Goal: Obtain resource: Obtain resource

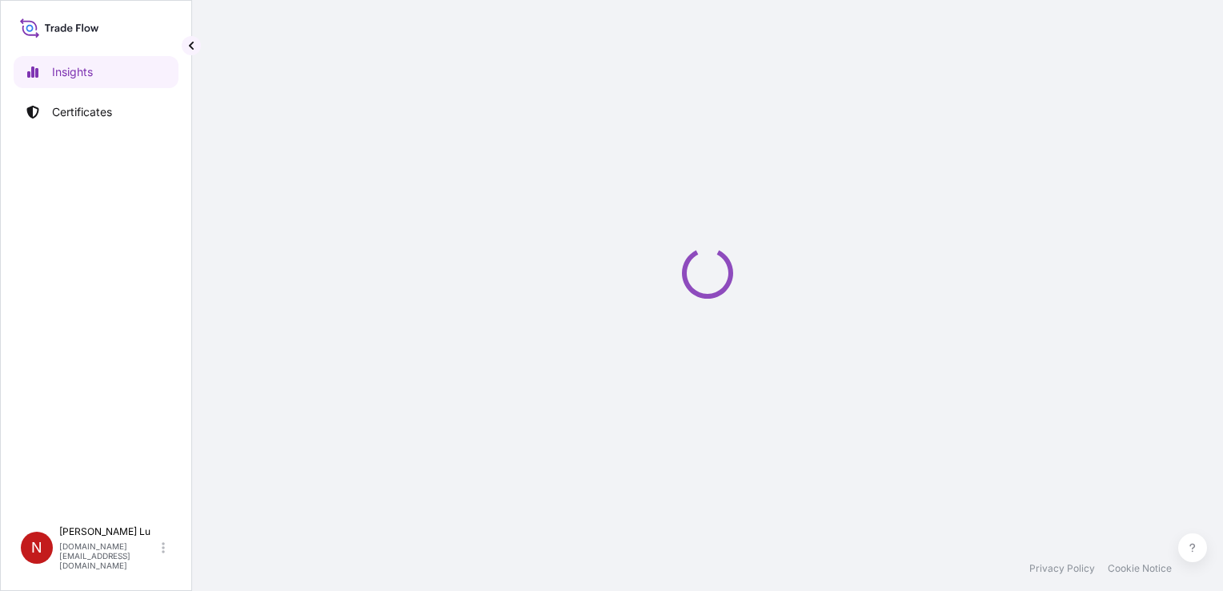
select select "2025"
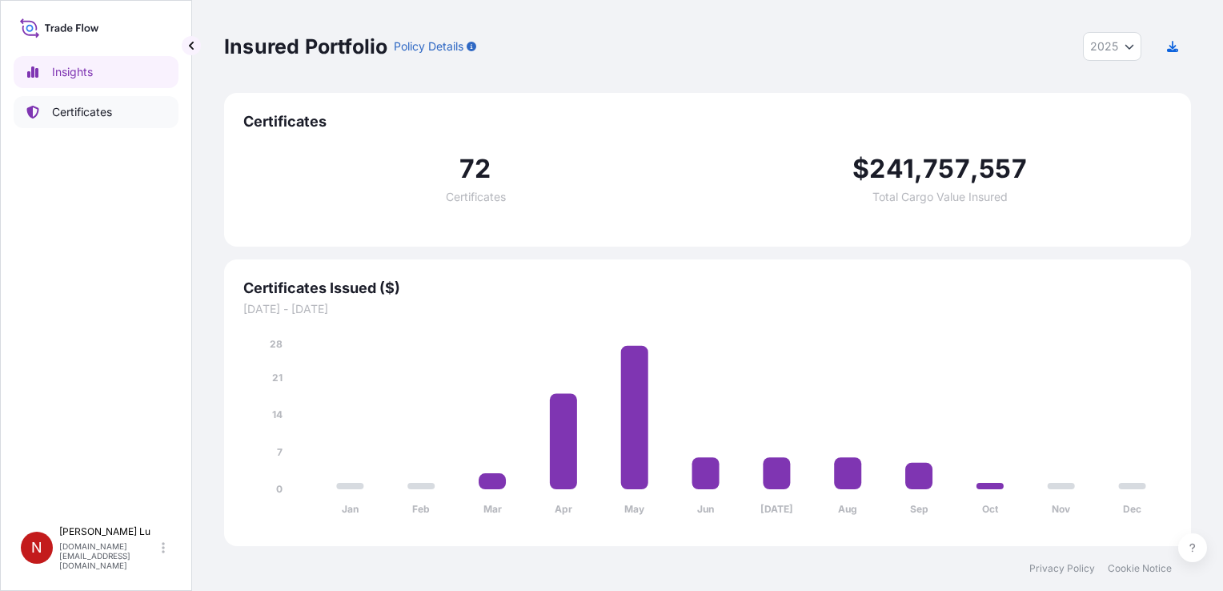
click at [67, 107] on p "Certificates" at bounding box center [82, 112] width 60 height 16
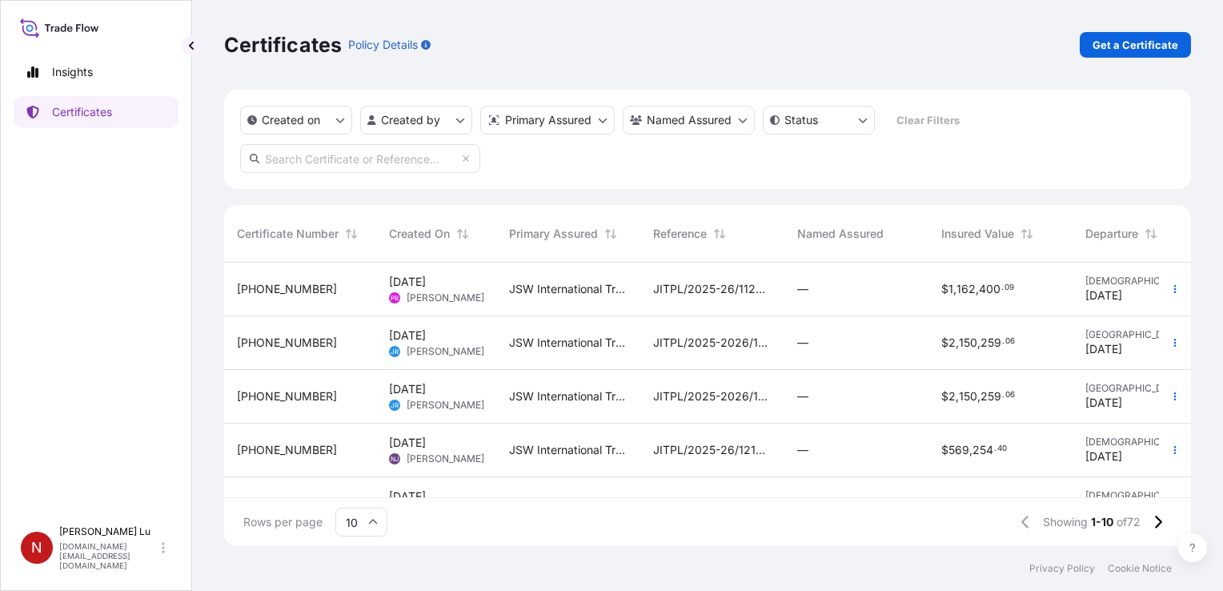
click at [783, 60] on div "Certificates Policy Details Get a Certificate" at bounding box center [707, 45] width 967 height 90
click at [937, 70] on div "Certificates Policy Details Get a Certificate" at bounding box center [707, 45] width 967 height 90
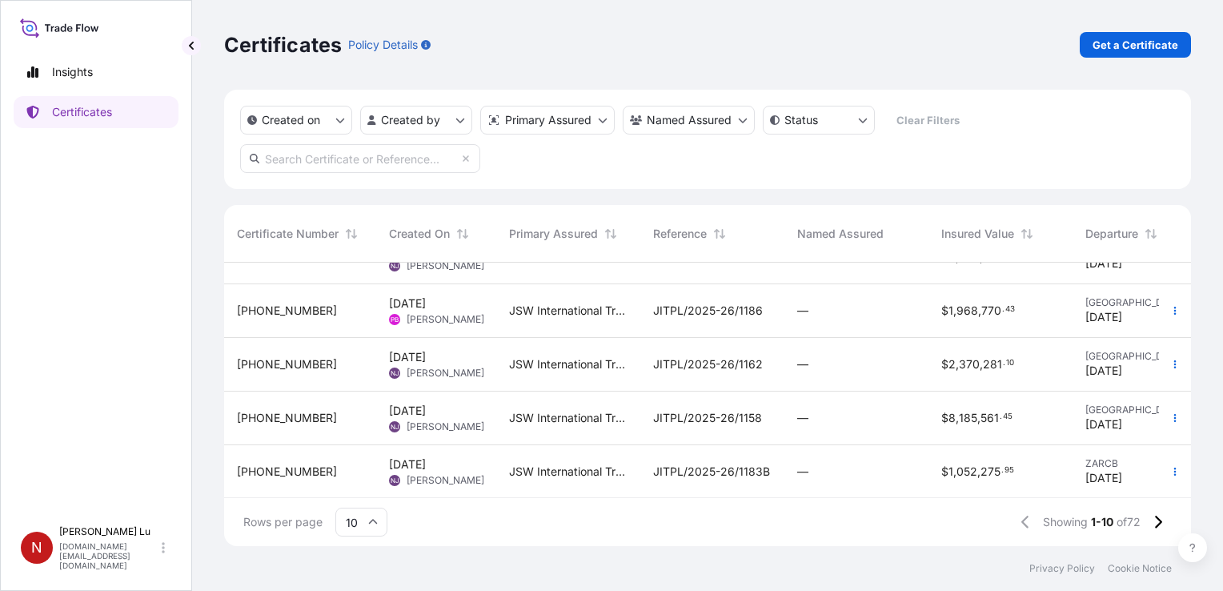
scroll to position [313, 0]
click at [701, 54] on div "Certificates Policy Details Get a Certificate" at bounding box center [707, 45] width 967 height 26
click at [853, 62] on div "Certificates Policy Details Get a Certificate" at bounding box center [707, 45] width 967 height 90
